Goal: Task Accomplishment & Management: Use online tool/utility

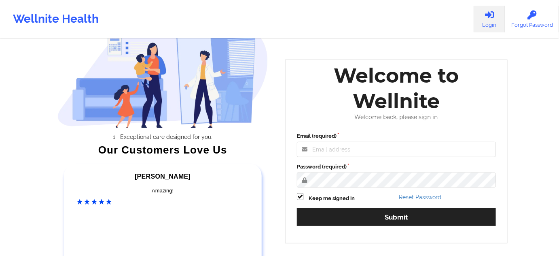
scroll to position [73, 0]
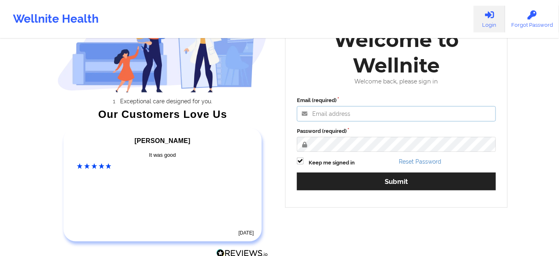
type input "russel@wellnite.com"
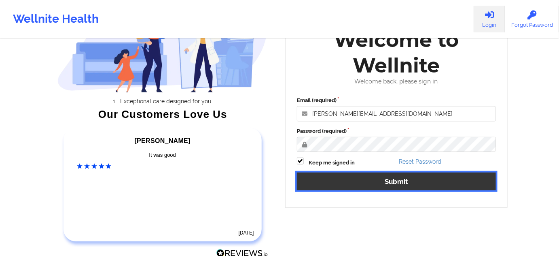
click at [382, 183] on button "Submit" at bounding box center [396, 180] width 199 height 17
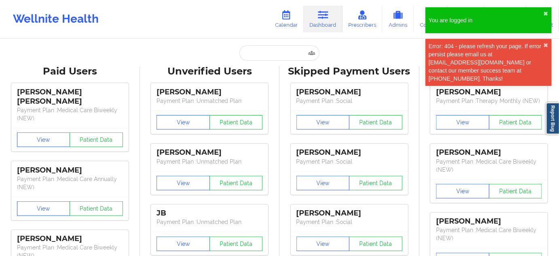
click at [325, 24] on link "Dashboard" at bounding box center [323, 19] width 39 height 27
click at [282, 52] on input "text" at bounding box center [280, 52] width 80 height 15
paste input "[PERSON_NAME]"
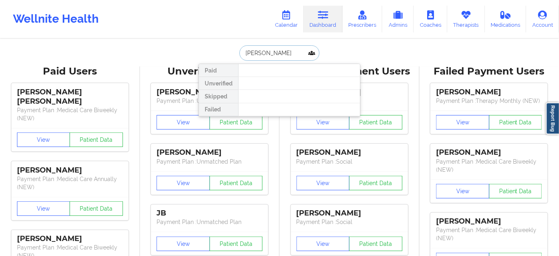
drag, startPoint x: 275, startPoint y: 48, endPoint x: 285, endPoint y: 48, distance: 9.7
click at [277, 48] on input "[PERSON_NAME]" at bounding box center [280, 52] width 80 height 15
drag, startPoint x: 288, startPoint y: 48, endPoint x: 225, endPoint y: 54, distance: 63.5
click at [225, 54] on div "Kalyn Huntley Paid Unverified Skipped Failed" at bounding box center [280, 52] width 162 height 15
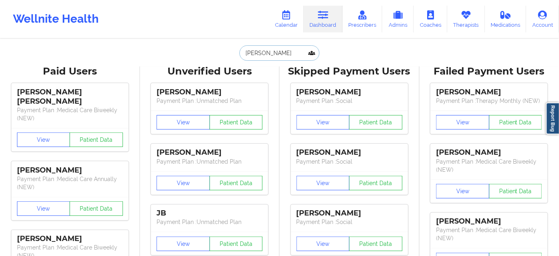
paste input "sdao11@gmail.com"
type input "sdao11@gmail.com"
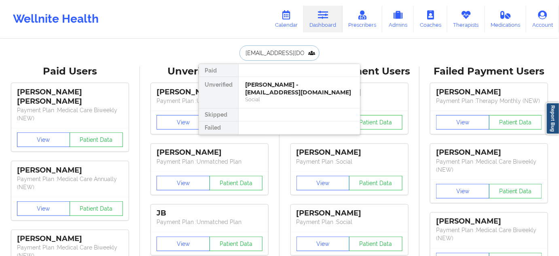
drag, startPoint x: 291, startPoint y: 85, endPoint x: 304, endPoint y: 0, distance: 85.9
click at [292, 84] on div "Sylvie Dao - sdao11@gmail.com" at bounding box center [299, 88] width 108 height 15
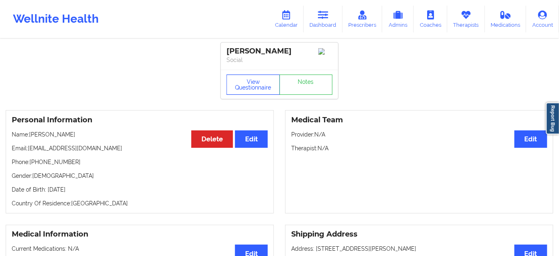
click at [242, 87] on button "View Questionnaire" at bounding box center [253, 84] width 53 height 20
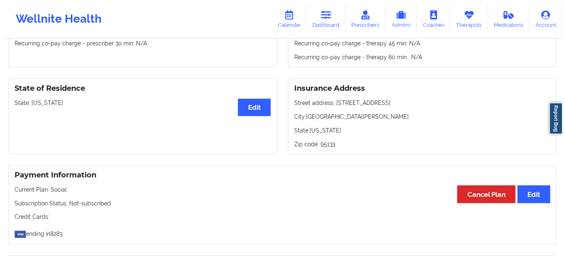
scroll to position [294, 0]
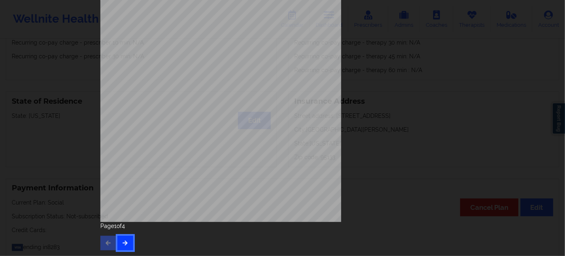
click at [122, 240] on icon "button" at bounding box center [125, 242] width 7 height 5
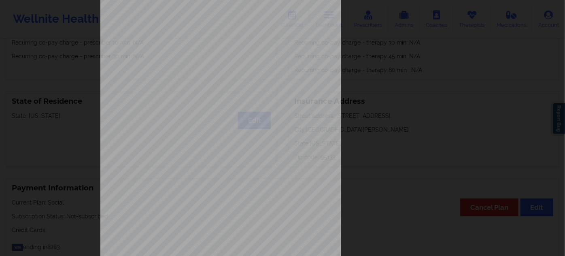
scroll to position [130, 0]
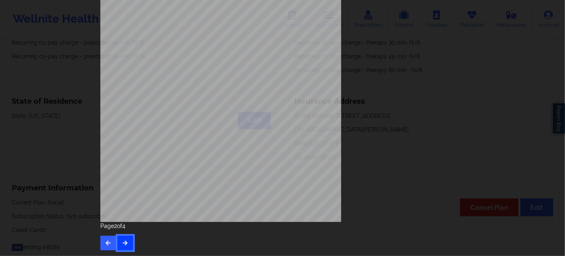
click at [124, 244] on icon "button" at bounding box center [125, 242] width 7 height 5
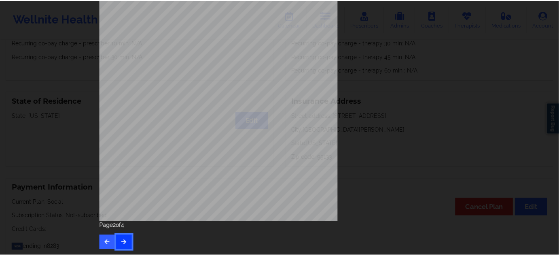
scroll to position [0, 0]
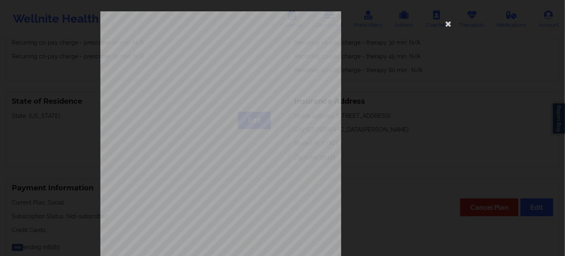
click at [199, 59] on span "Insurance Member ID for patient" at bounding box center [214, 57] width 61 height 4
click at [197, 62] on span "11168489100" at bounding box center [196, 63] width 23 height 4
copy span "11168489100"
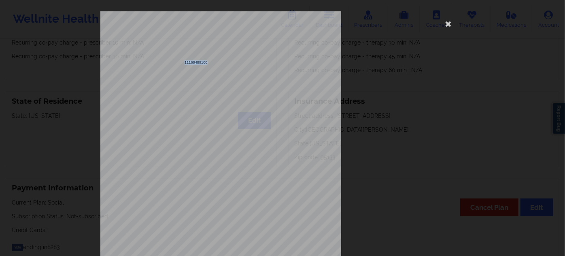
copy span "11168489100"
drag, startPoint x: 444, startPoint y: 22, endPoint x: 415, endPoint y: 19, distance: 29.4
click at [444, 22] on icon at bounding box center [448, 23] width 13 height 13
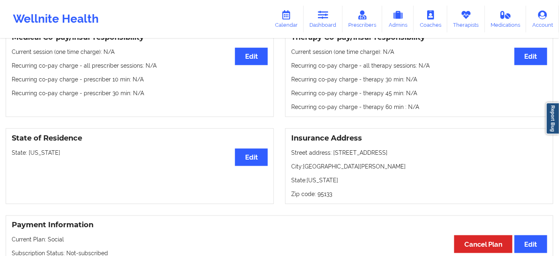
click at [320, 33] on div "Wellnite Health Calendar Dashboard Prescribers Admins Coaches Therapists Medica…" at bounding box center [279, 19] width 559 height 32
click at [322, 21] on link "Dashboard" at bounding box center [323, 19] width 39 height 27
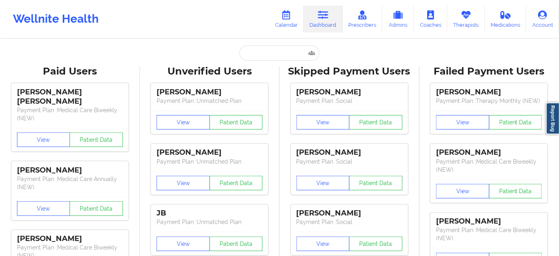
drag, startPoint x: 273, startPoint y: 45, endPoint x: 270, endPoint y: 51, distance: 6.9
click at [270, 52] on input "text" at bounding box center [280, 52] width 80 height 15
paste input "MATTEOHOLLYMAIL@GMAIL.COM"
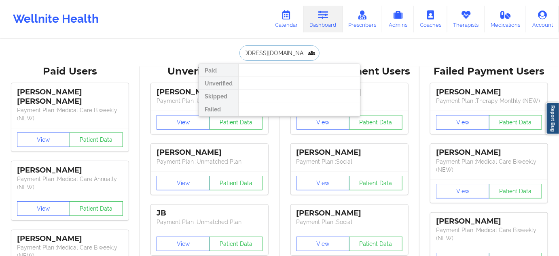
type input "MATTEOHOLLYMAIL@GMAIL.COM"
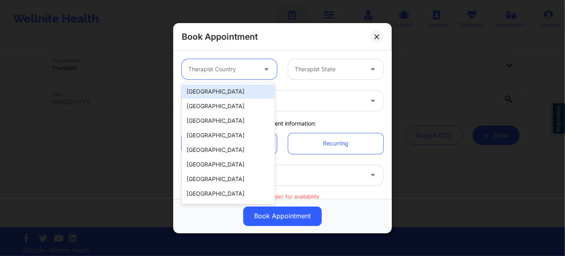
click at [230, 64] on div at bounding box center [222, 69] width 68 height 10
drag, startPoint x: 240, startPoint y: 89, endPoint x: 271, endPoint y: 82, distance: 32.0
click at [240, 89] on div "[GEOGRAPHIC_DATA]" at bounding box center [228, 91] width 93 height 15
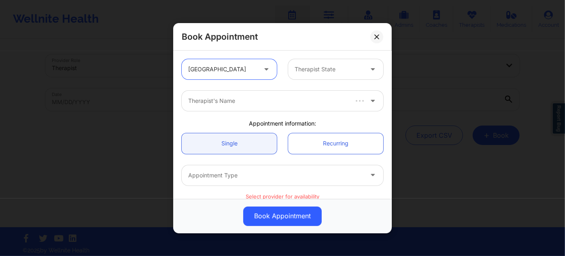
click at [298, 71] on div at bounding box center [329, 69] width 68 height 10
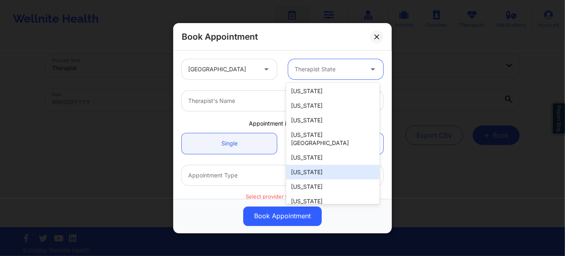
scroll to position [110, 0]
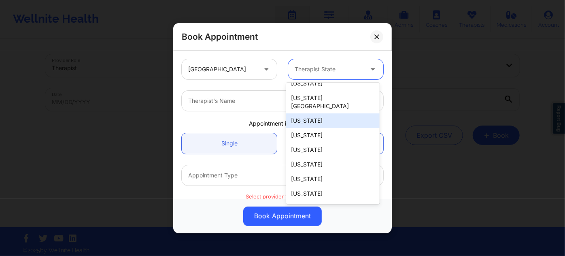
click at [324, 113] on div "Florida" at bounding box center [332, 120] width 93 height 15
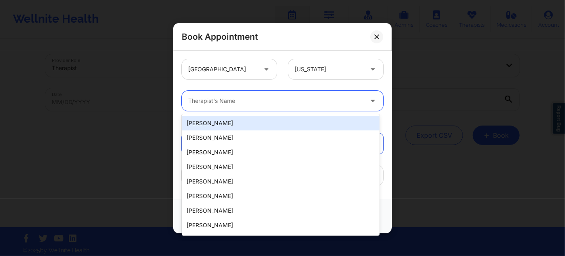
click at [251, 93] on div "Therapist's Name" at bounding box center [273, 101] width 182 height 20
paste input "JENNIFER ROTH"
type input "JENNIFER ROTH"
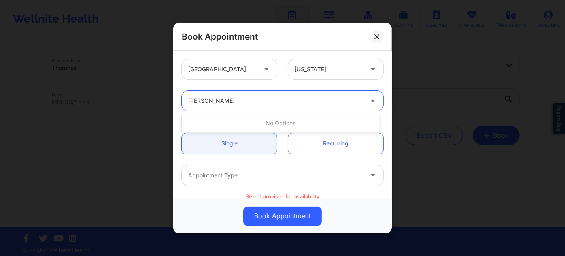
click at [220, 100] on input "JENNIFER ROTH" at bounding box center [211, 101] width 46 height 8
click at [240, 99] on div at bounding box center [275, 101] width 175 height 10
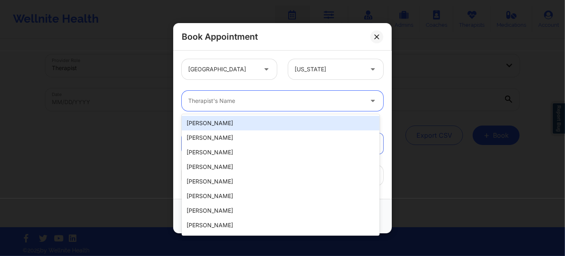
paste input "JENNIFER ROTH"
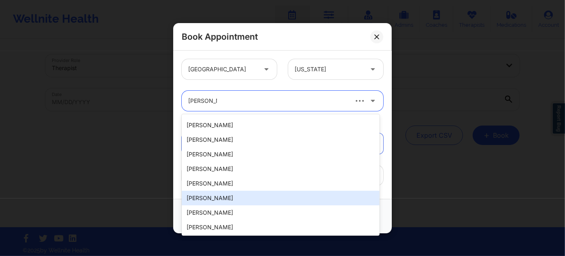
scroll to position [136, 0]
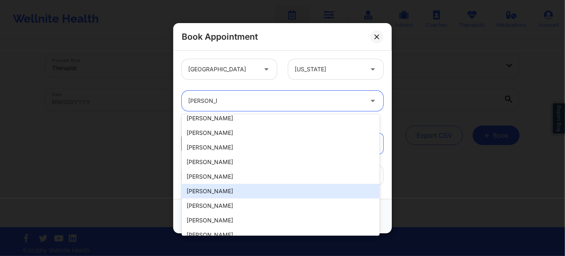
type input "JENNIFER"
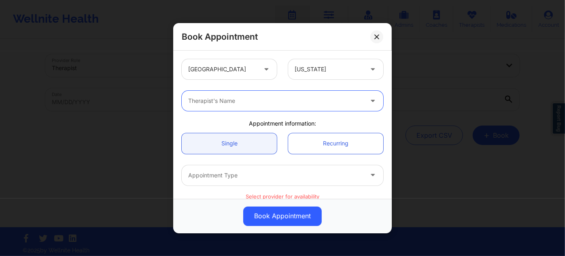
paste input "JENNIFER ROTH"
click at [218, 98] on input "JENNIFER ROTH" at bounding box center [211, 101] width 46 height 8
click at [218, 99] on input "JENNIFER ROTH" at bounding box center [211, 101] width 46 height 8
click at [210, 98] on input "JENNIFER ROTH" at bounding box center [211, 101] width 46 height 8
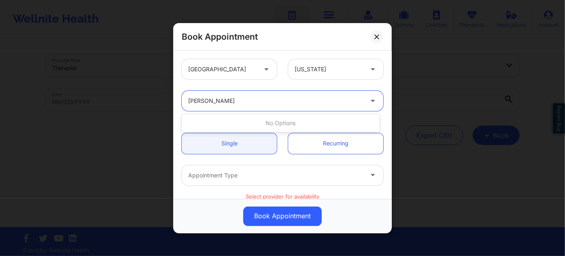
type input "ROTH"
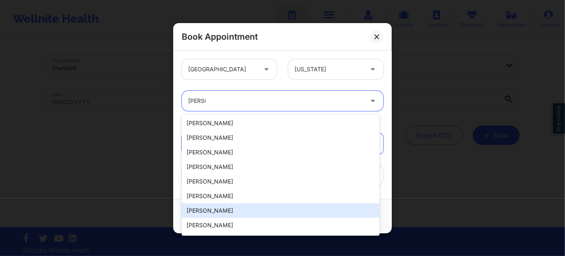
click at [302, 209] on div "Jennifer N Roth" at bounding box center [281, 210] width 198 height 15
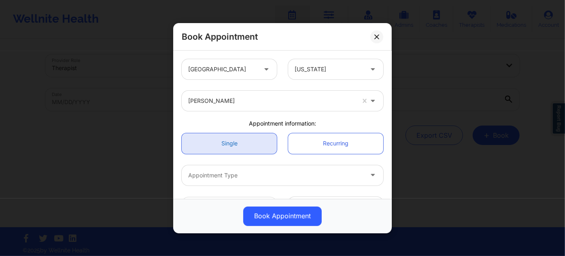
click at [242, 145] on link "Single" at bounding box center [229, 143] width 95 height 21
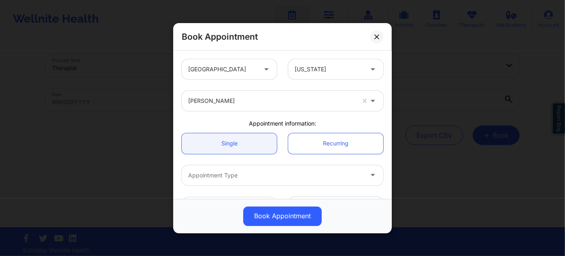
scroll to position [73, 0]
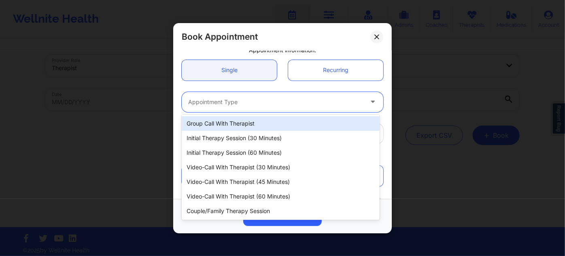
click at [255, 96] on div "Appointment Type" at bounding box center [273, 101] width 182 height 20
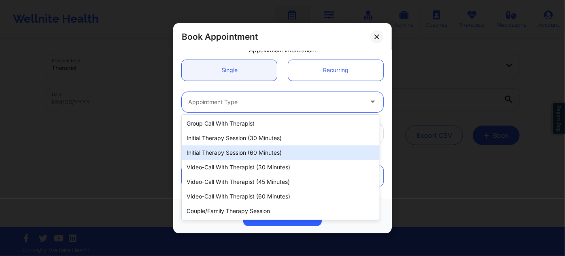
click at [264, 150] on div "Initial Therapy Session (60 minutes)" at bounding box center [281, 152] width 198 height 15
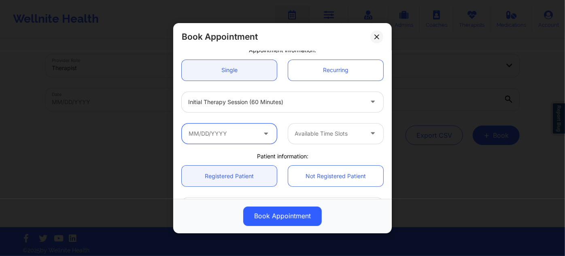
click at [251, 137] on input "text" at bounding box center [229, 133] width 95 height 20
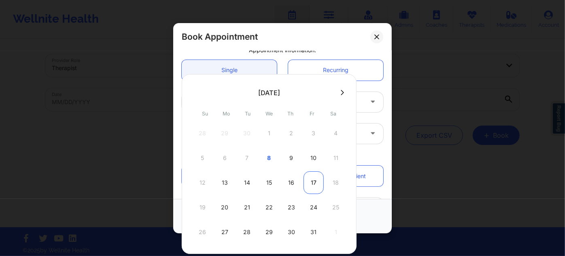
click at [310, 178] on div "17" at bounding box center [313, 182] width 20 height 23
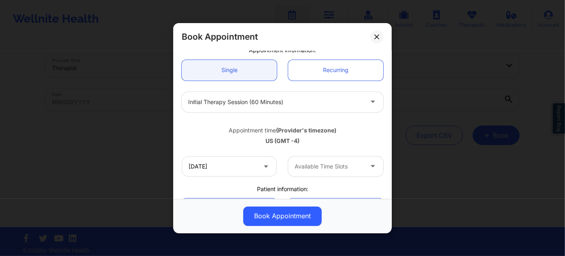
type input "10/17/2025"
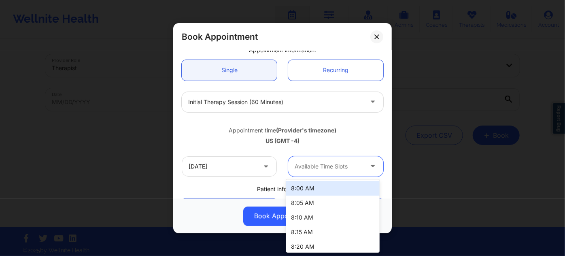
click at [323, 170] on div at bounding box center [329, 166] width 68 height 10
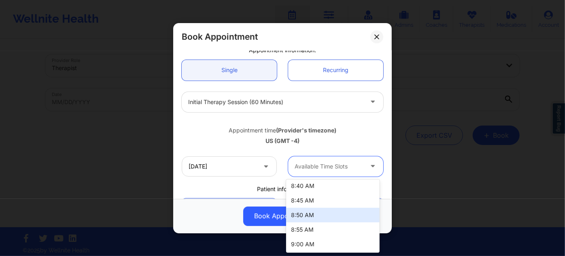
scroll to position [119, 0]
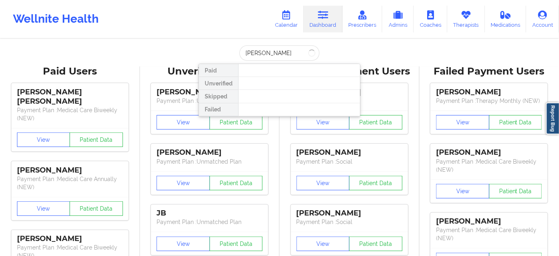
type input "[PERSON_NAME]"
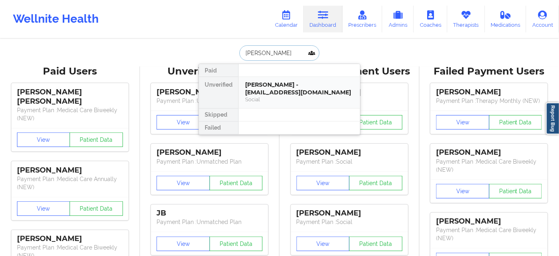
click at [321, 93] on div "[PERSON_NAME] - [EMAIL_ADDRESS][DOMAIN_NAME]" at bounding box center [299, 88] width 108 height 15
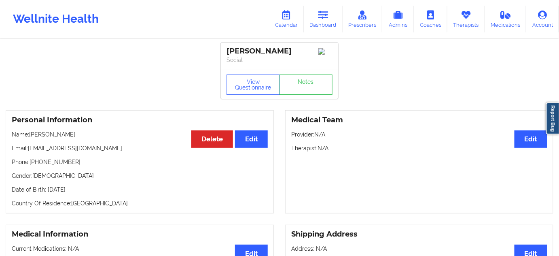
click at [139, 163] on p "Phone: [PHONE_NUMBER]" at bounding box center [140, 162] width 256 height 8
click at [259, 92] on button "View Questionnaire" at bounding box center [253, 84] width 53 height 20
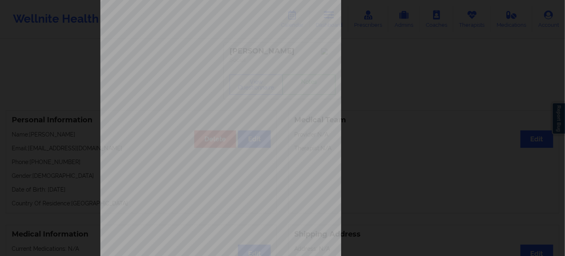
scroll to position [130, 0]
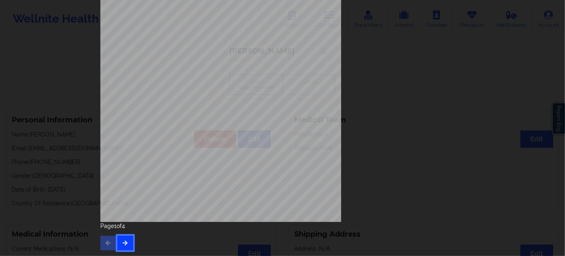
click at [125, 240] on button "button" at bounding box center [125, 243] width 16 height 15
click at [124, 240] on icon "button" at bounding box center [125, 242] width 7 height 5
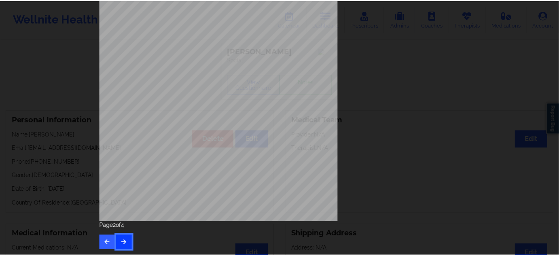
scroll to position [0, 0]
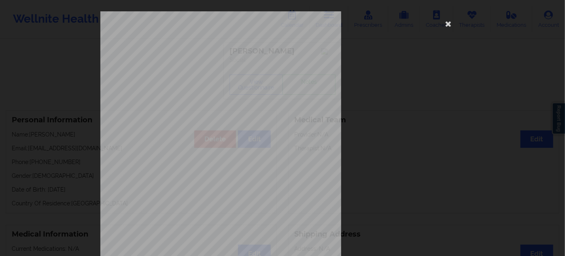
click at [185, 64] on span "JLJ738155699" at bounding box center [197, 63] width 24 height 4
copy span "JLJ738155699"
click at [446, 25] on icon at bounding box center [448, 23] width 13 height 13
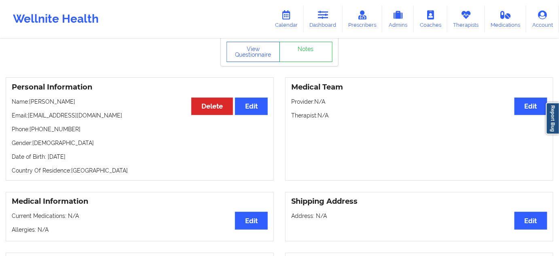
scroll to position [36, 0]
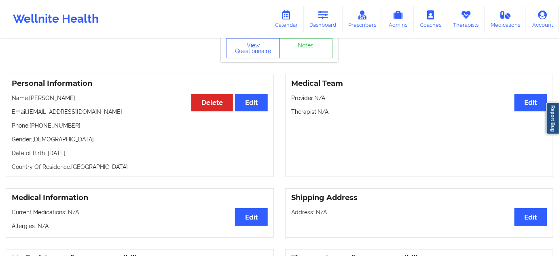
click at [78, 155] on p "Date of Birth: [DEMOGRAPHIC_DATA]" at bounding box center [140, 153] width 256 height 8
click at [78, 154] on p "Date of Birth: [DEMOGRAPHIC_DATA]" at bounding box center [140, 153] width 256 height 8
copy p "1996"
drag, startPoint x: 78, startPoint y: 98, endPoint x: 32, endPoint y: 98, distance: 46.5
click at [31, 99] on p "Name: [PERSON_NAME]" at bounding box center [140, 98] width 256 height 8
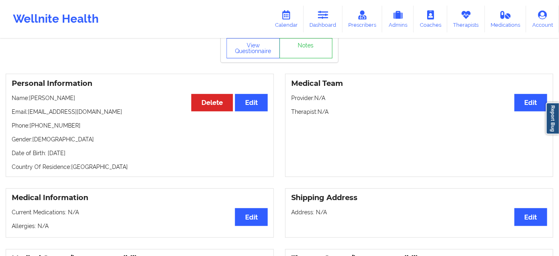
copy p "[PERSON_NAME]"
drag, startPoint x: 260, startPoint y: 50, endPoint x: 259, endPoint y: 58, distance: 7.8
click at [261, 50] on button "View Questionnaire" at bounding box center [253, 48] width 53 height 20
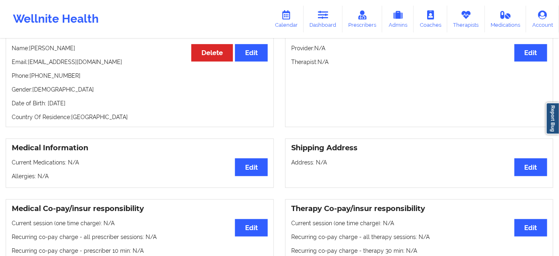
scroll to position [73, 0]
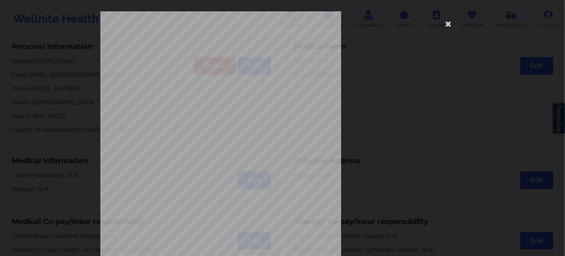
click at [210, 59] on span "Insurance Member ID for patient" at bounding box center [214, 57] width 61 height 4
click at [195, 61] on span "JLJ738155699" at bounding box center [197, 63] width 24 height 4
click at [195, 63] on span "JLJ738155699" at bounding box center [197, 63] width 24 height 4
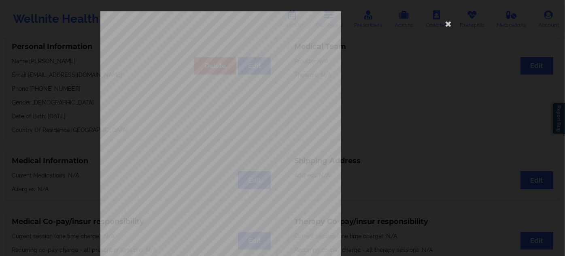
click at [193, 63] on span "JLJ738155699" at bounding box center [197, 63] width 24 height 4
copy span "JLJ738155699"
click at [444, 24] on icon at bounding box center [448, 23] width 13 height 13
